Goal: Task Accomplishment & Management: Use online tool/utility

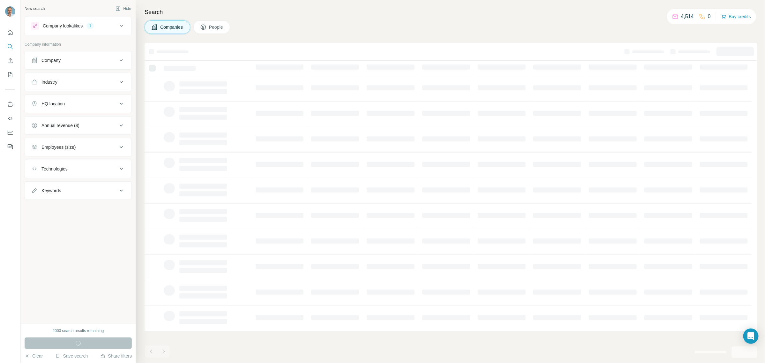
click at [118, 60] on icon at bounding box center [122, 61] width 8 height 8
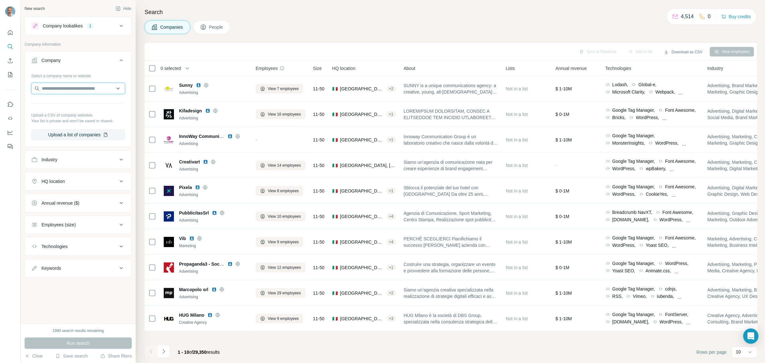
click at [87, 89] on input "text" at bounding box center [78, 88] width 94 height 11
click at [121, 183] on icon at bounding box center [122, 182] width 8 height 8
click at [103, 198] on input "text" at bounding box center [78, 197] width 94 height 11
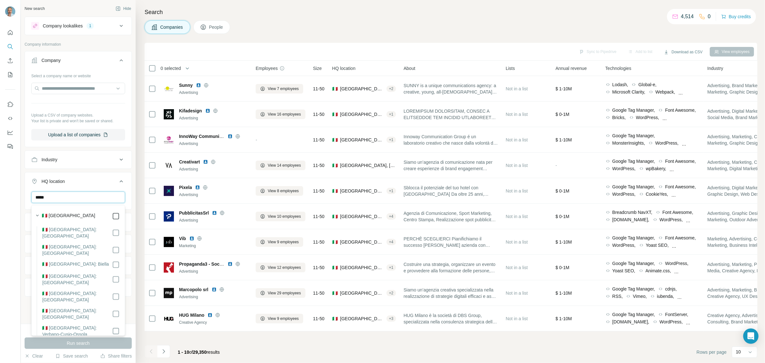
type input "*****"
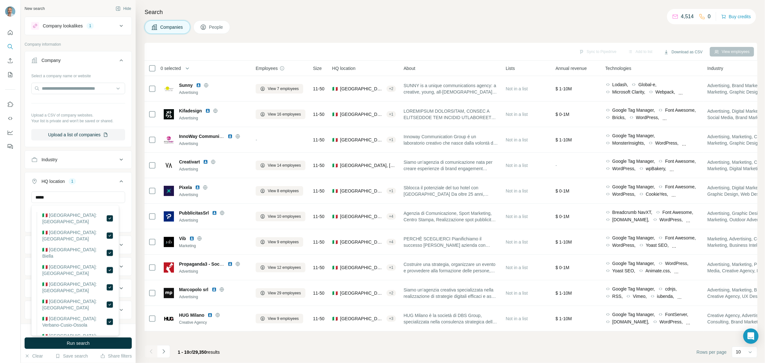
scroll to position [40, 0]
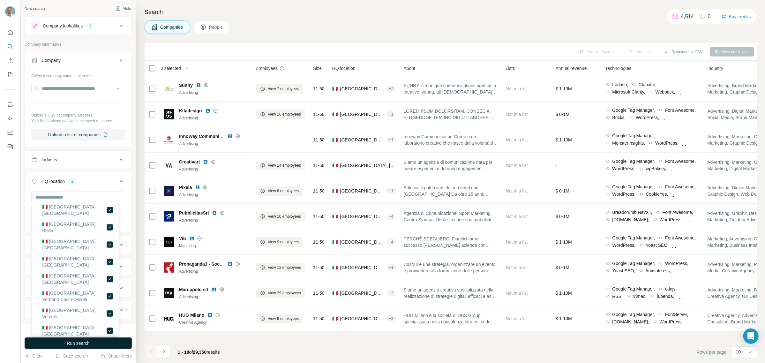
click at [89, 344] on span "Run search" at bounding box center [78, 343] width 23 height 6
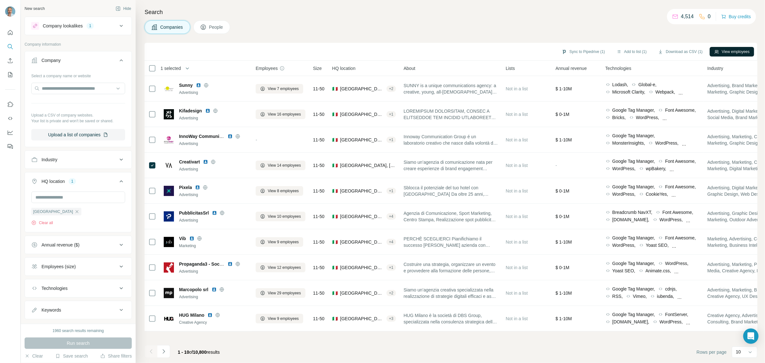
click at [735, 53] on button "View employees" at bounding box center [732, 52] width 44 height 10
